Goal: Navigation & Orientation: Find specific page/section

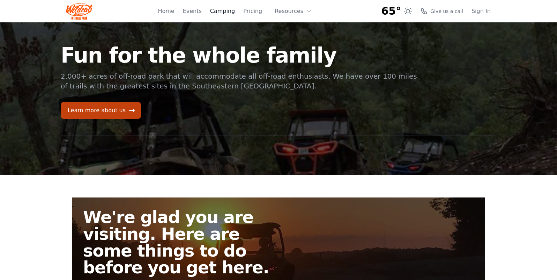
click at [223, 10] on link "Camping" at bounding box center [222, 11] width 25 height 8
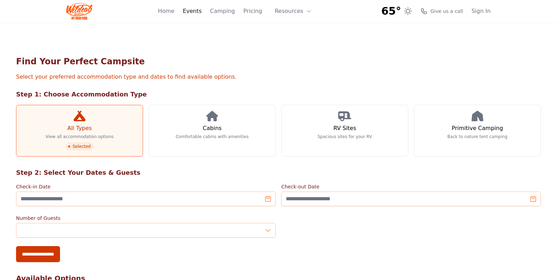
click at [202, 11] on link "Events" at bounding box center [192, 11] width 19 height 8
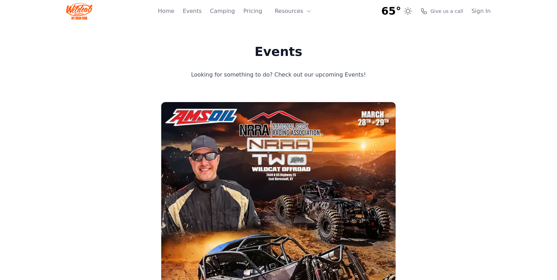
click at [87, 19] on img at bounding box center [79, 11] width 26 height 17
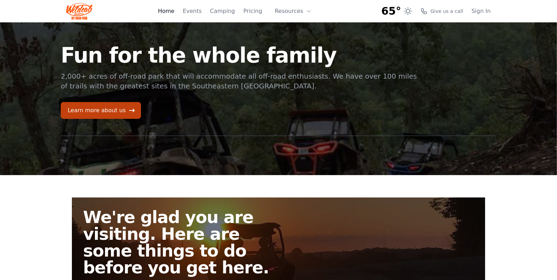
click at [174, 11] on link "Home" at bounding box center [166, 11] width 16 height 8
click at [202, 10] on link "Events" at bounding box center [192, 11] width 19 height 8
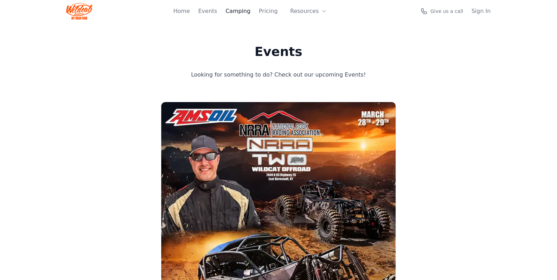
click at [242, 10] on link "Camping" at bounding box center [237, 11] width 25 height 8
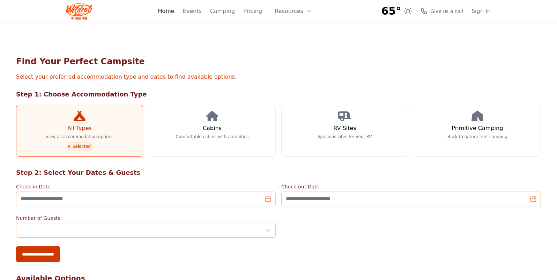
click at [174, 10] on link "Home" at bounding box center [166, 11] width 16 height 8
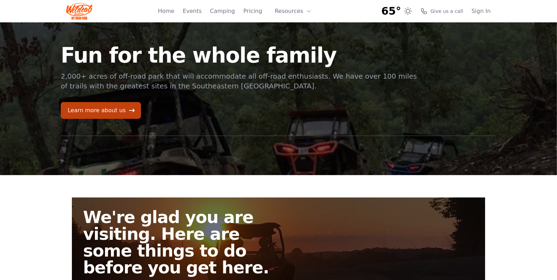
click at [72, 7] on img at bounding box center [79, 11] width 26 height 17
click at [101, 109] on link "Learn more about us" at bounding box center [101, 110] width 80 height 17
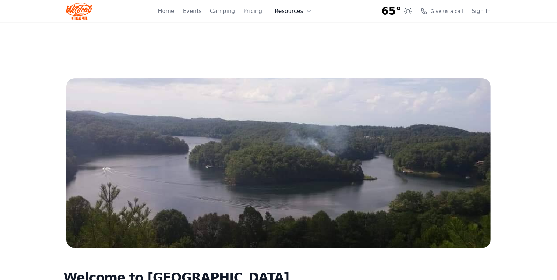
click at [295, 13] on button "Resources" at bounding box center [292, 11] width 45 height 14
click at [294, 27] on link "About" at bounding box center [303, 28] width 67 height 13
click at [308, 10] on icon at bounding box center [309, 11] width 6 height 6
click at [294, 28] on link "About" at bounding box center [303, 28] width 67 height 13
click at [250, 13] on link "Pricing" at bounding box center [252, 11] width 19 height 8
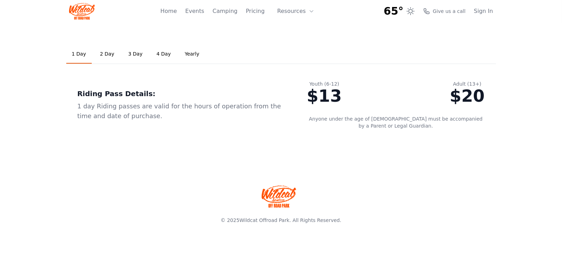
click at [108, 57] on link "2 Day" at bounding box center [107, 54] width 25 height 19
click at [128, 54] on link "3 Day" at bounding box center [135, 54] width 25 height 19
click at [203, 9] on link "Events" at bounding box center [194, 11] width 19 height 8
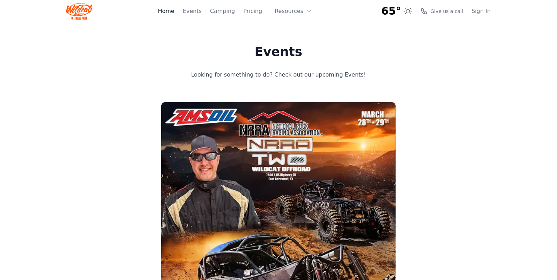
click at [174, 11] on link "Home" at bounding box center [166, 11] width 16 height 8
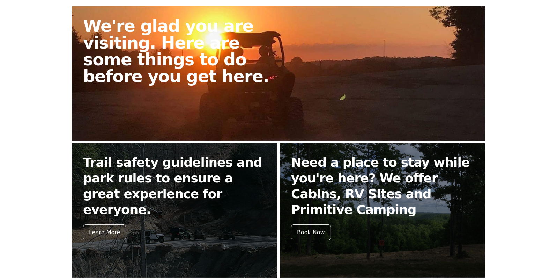
scroll to position [286, 0]
